Goal: Information Seeking & Learning: Learn about a topic

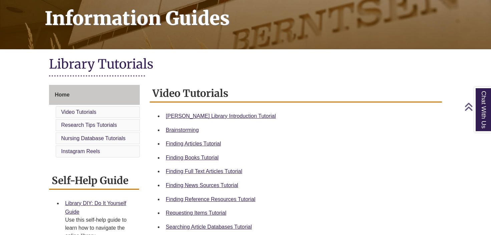
scroll to position [103, 0]
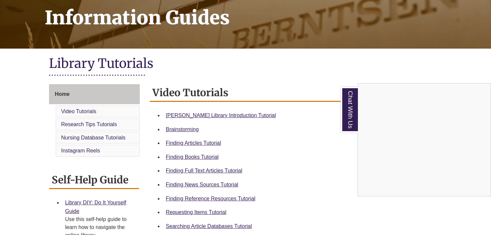
click at [240, 118] on div "Chat With Us" at bounding box center [245, 117] width 491 height 235
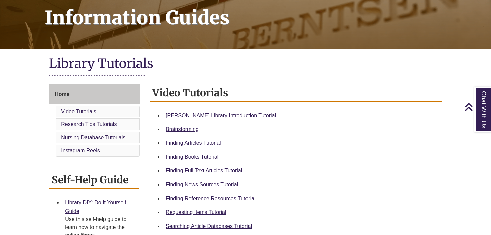
click at [240, 114] on link "Berntsen Library Introduction Tutorial" at bounding box center [221, 116] width 110 height 6
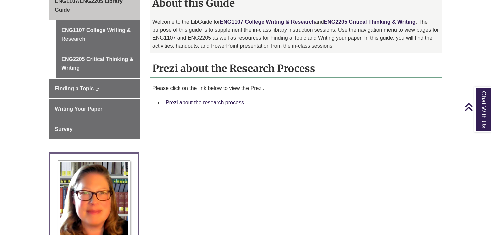
scroll to position [202, 0]
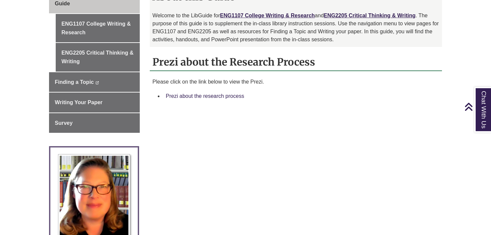
click at [228, 95] on link "Prezi about the research process" at bounding box center [205, 96] width 78 height 6
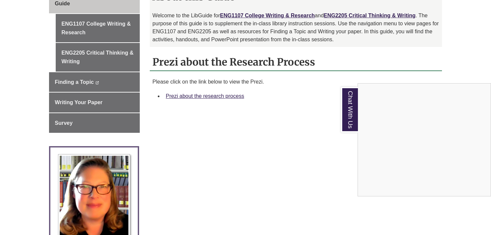
click at [217, 95] on div "Chat With Us" at bounding box center [245, 117] width 491 height 235
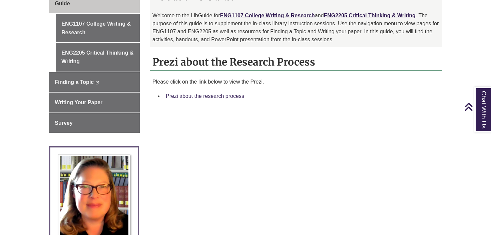
click at [207, 93] on link "Prezi about the research process" at bounding box center [205, 96] width 78 height 6
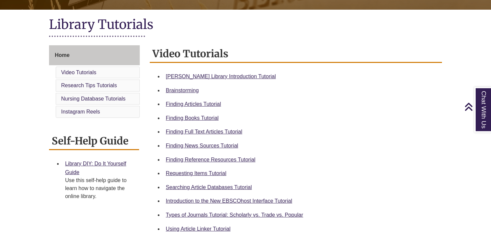
scroll to position [144, 0]
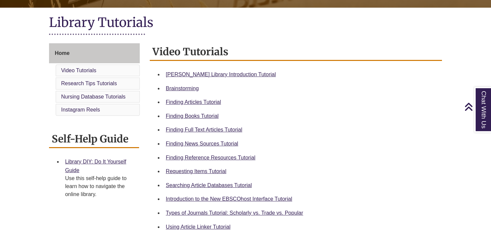
click at [198, 147] on div "Finding News Sources Tutorial" at bounding box center [301, 144] width 271 height 9
click at [198, 143] on link "Finding News Sources Tutorial" at bounding box center [202, 144] width 72 height 6
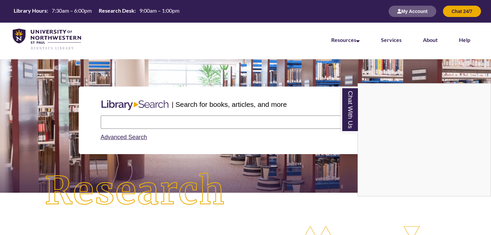
click at [126, 124] on div "Chat With Us" at bounding box center [245, 117] width 491 height 235
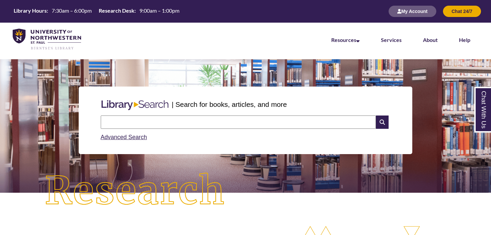
click at [116, 119] on input "text" at bounding box center [238, 122] width 275 height 13
type input "**********"
